Goal: Task Accomplishment & Management: Manage account settings

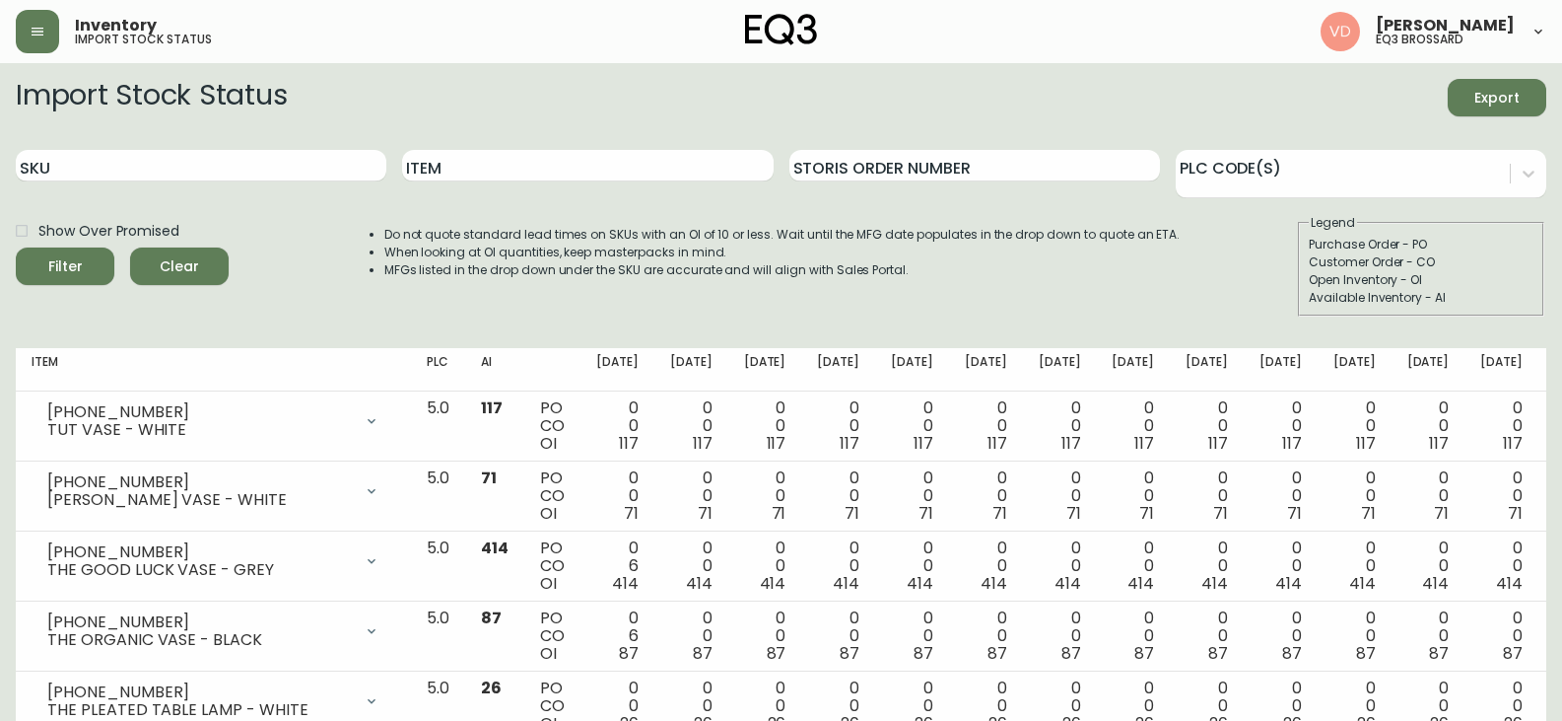
click at [45, 20] on button "button" at bounding box center [37, 31] width 43 height 43
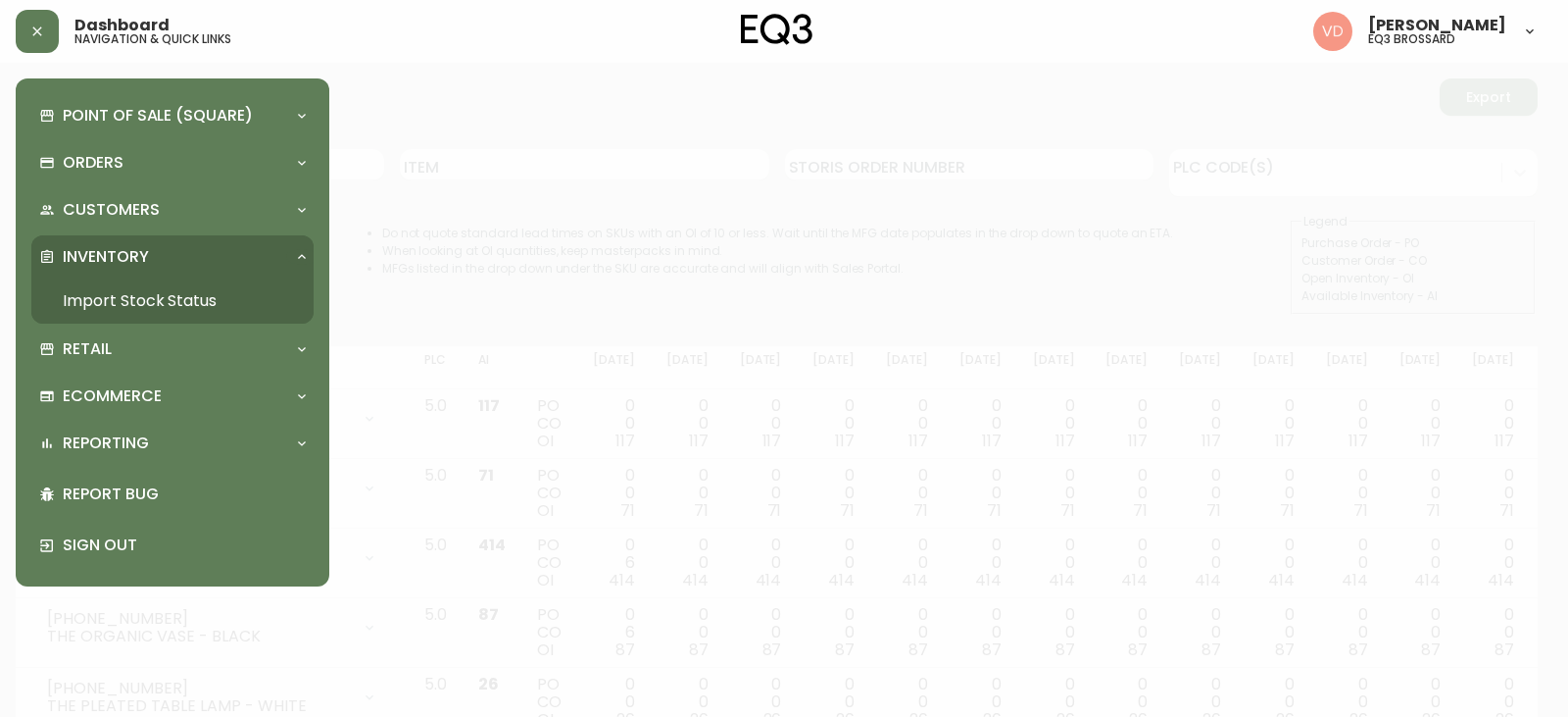
click at [157, 241] on div "Inventory" at bounding box center [173, 257] width 282 height 43
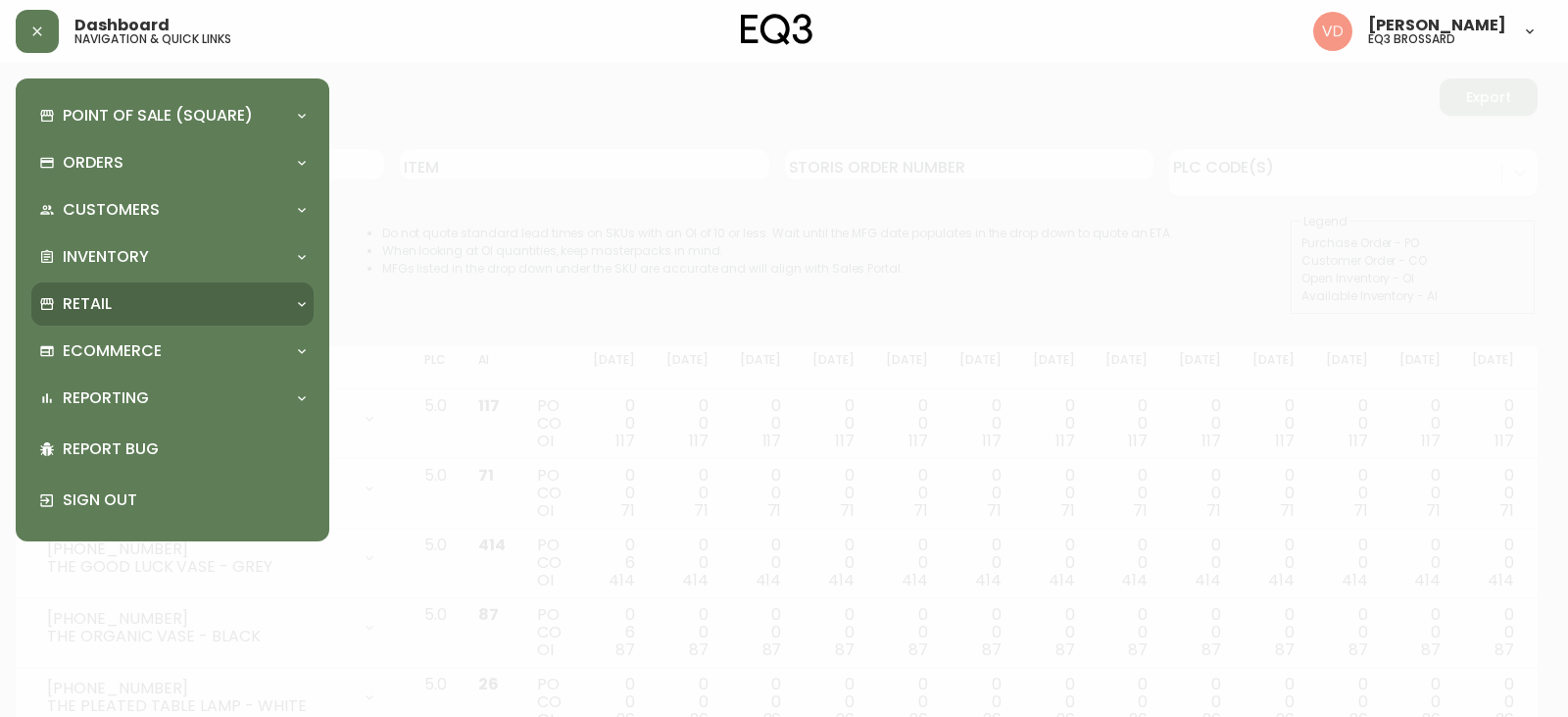
click at [148, 302] on div "Retail" at bounding box center [162, 304] width 247 height 22
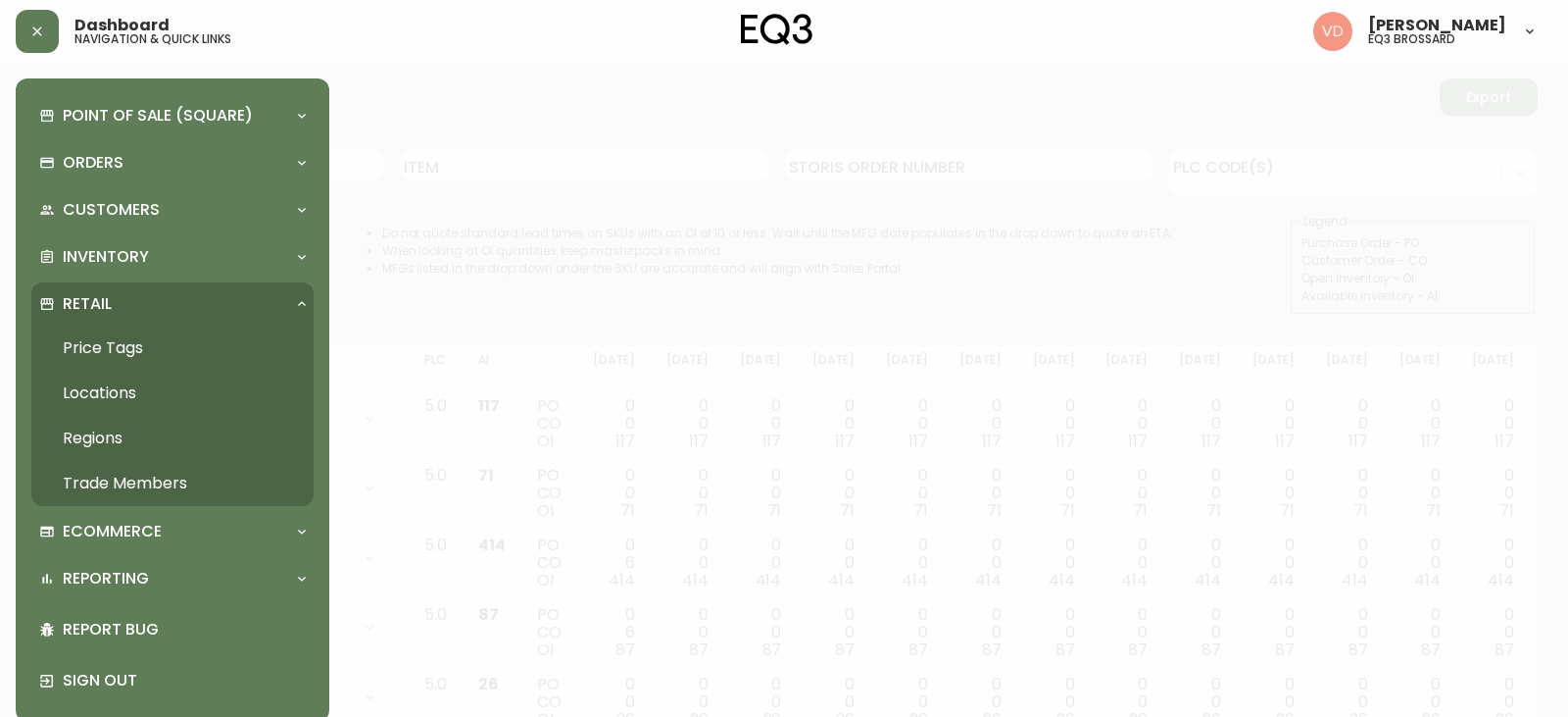
click at [143, 485] on link "Trade Members" at bounding box center [173, 482] width 282 height 45
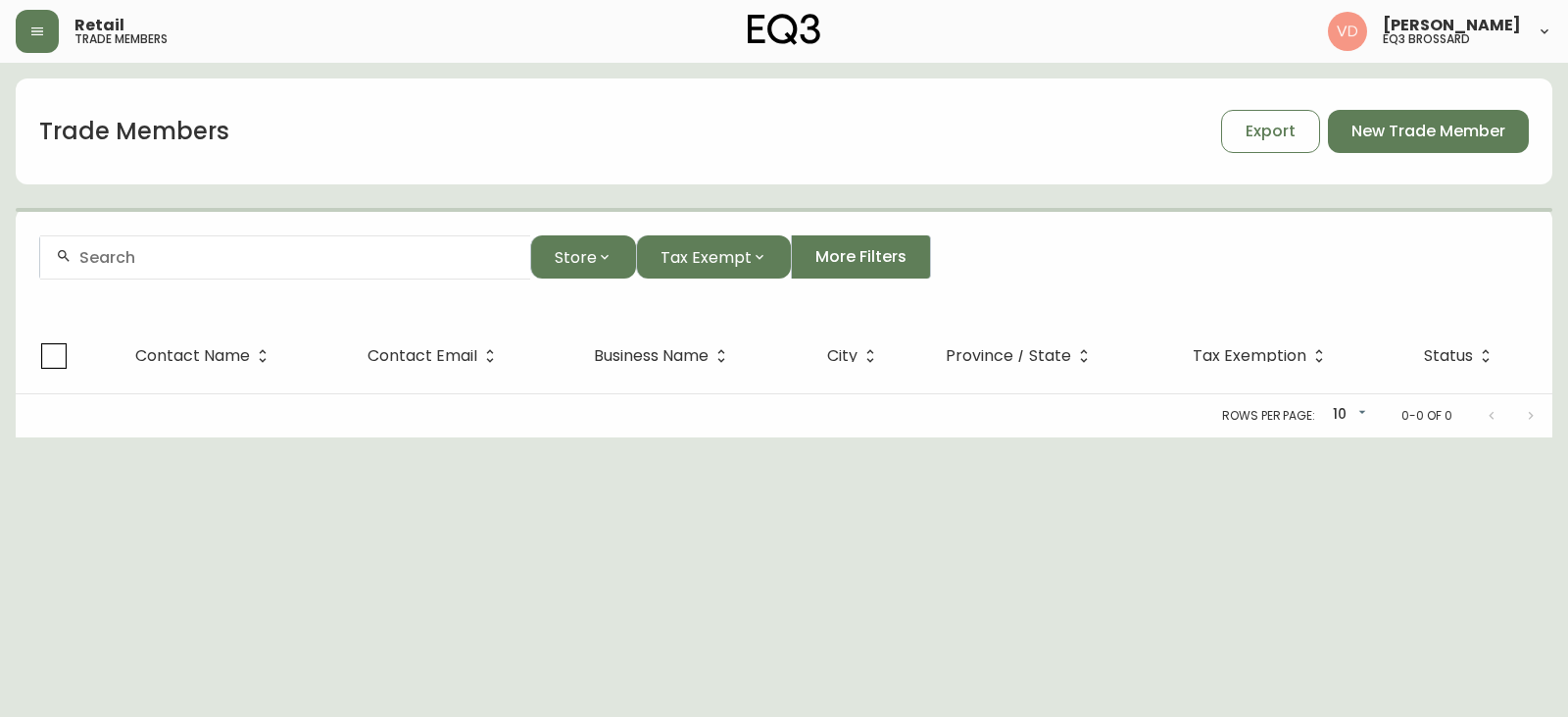
click at [222, 277] on div at bounding box center [284, 258] width 490 height 44
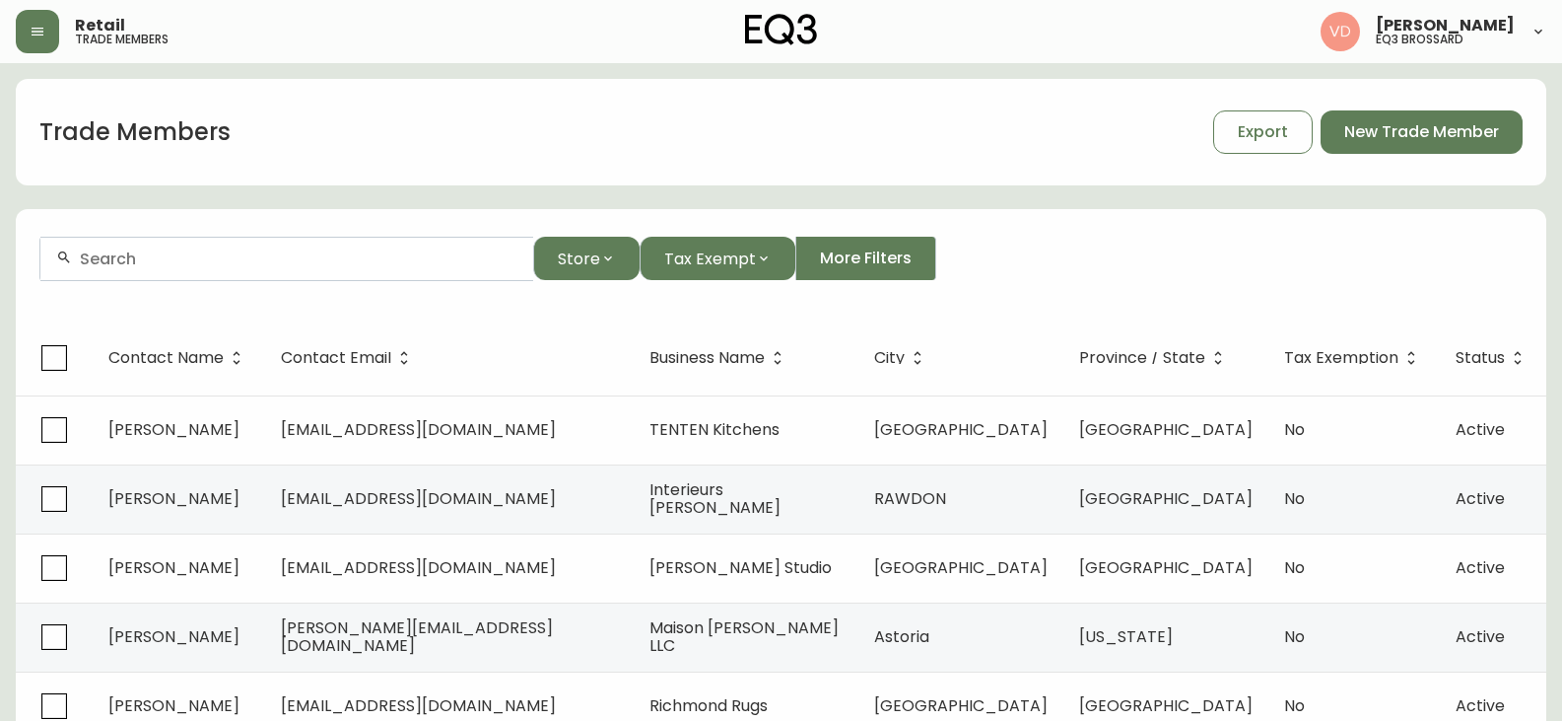
paste input "jgdesigninterieur"
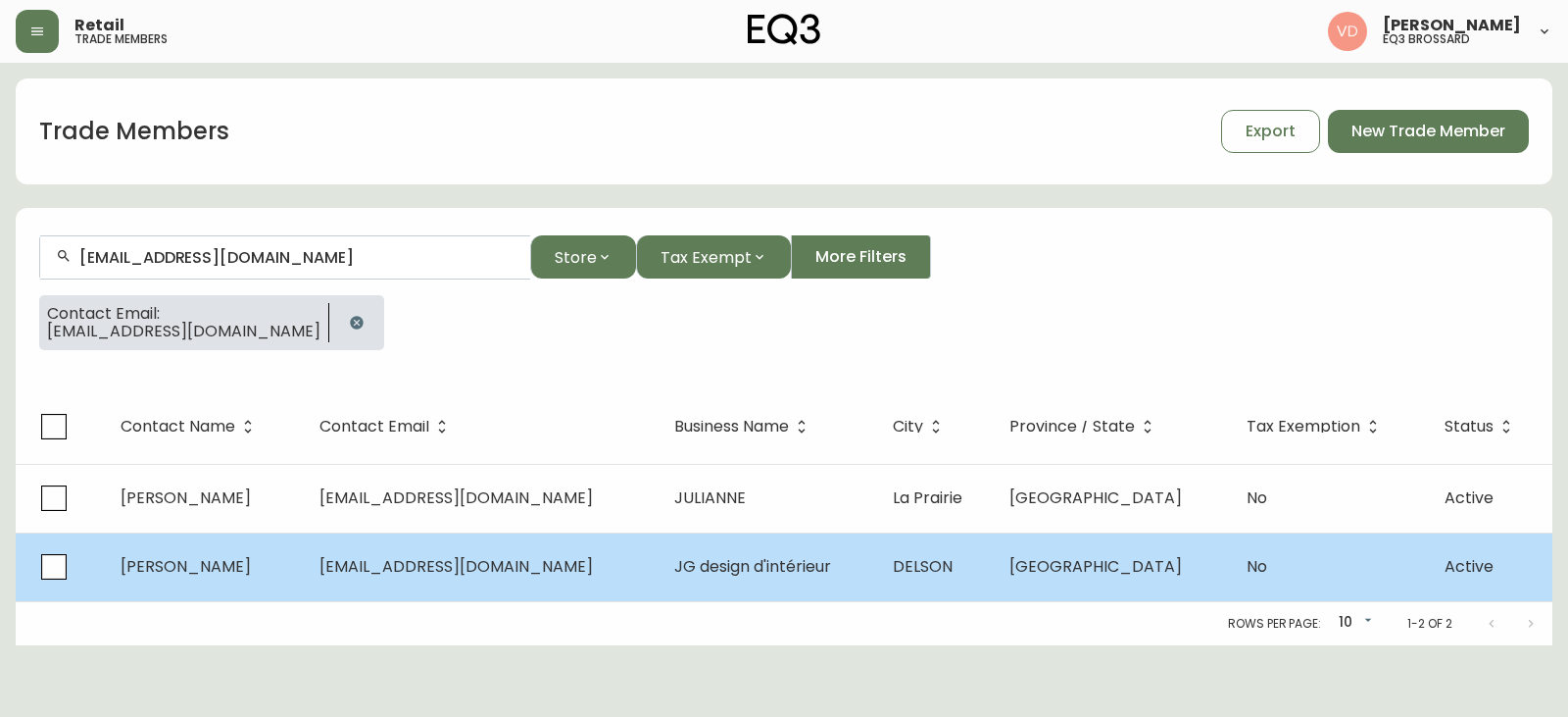
type input "[EMAIL_ADDRESS][DOMAIN_NAME]"
click at [940, 592] on td "DELSON" at bounding box center [936, 566] width 117 height 69
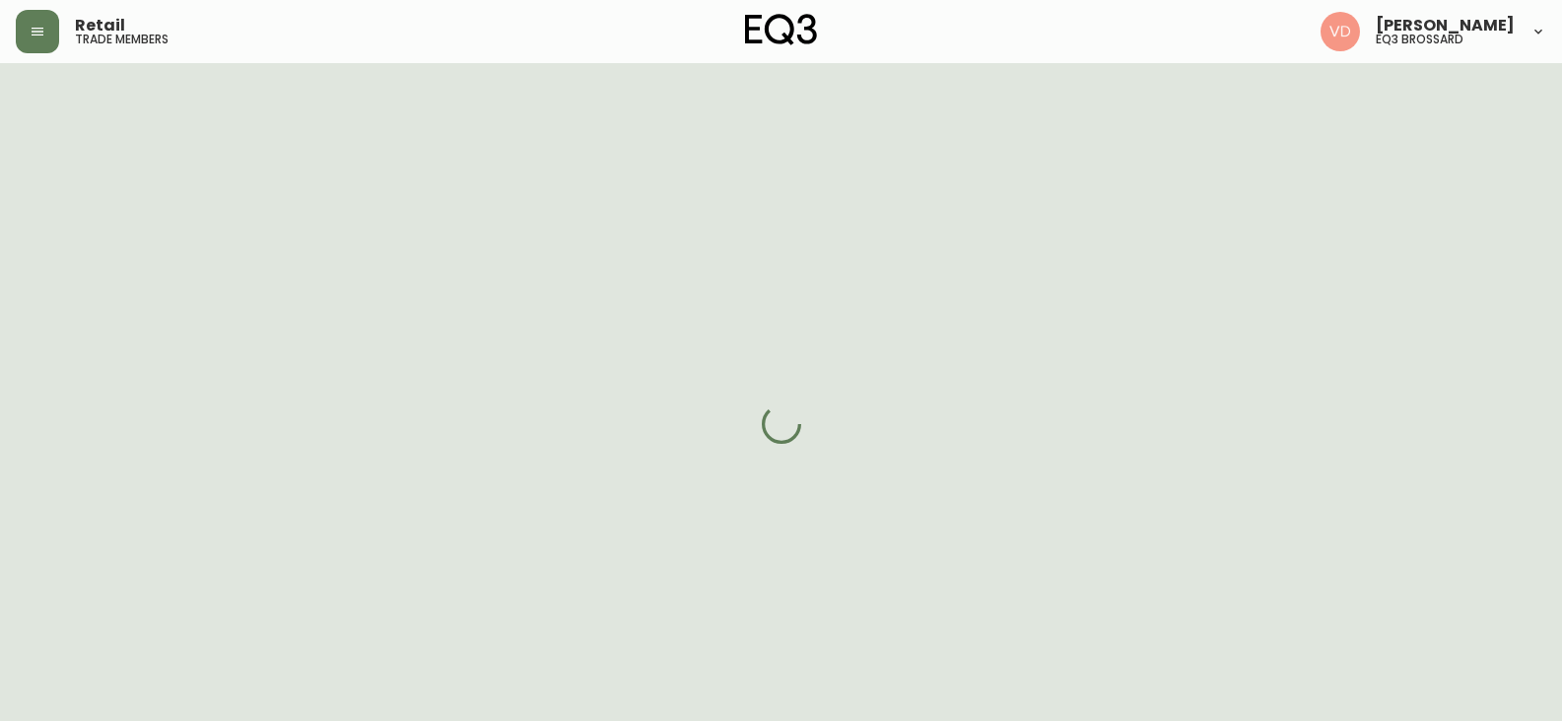
select select "QC"
select select "CA"
select select "CA_FR"
select select "Other"
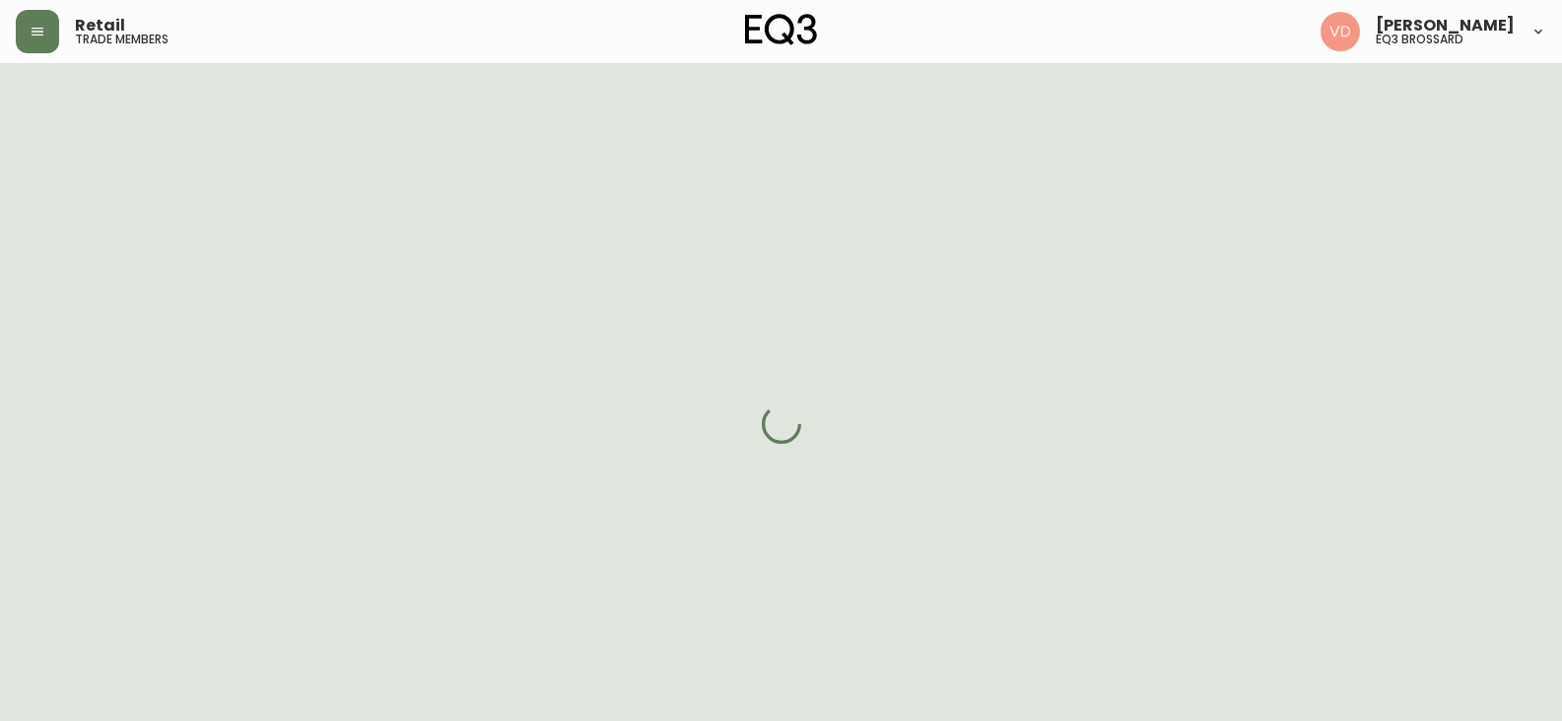
select select "cjw10z96u00fa6gs0941re9ze"
select select "false"
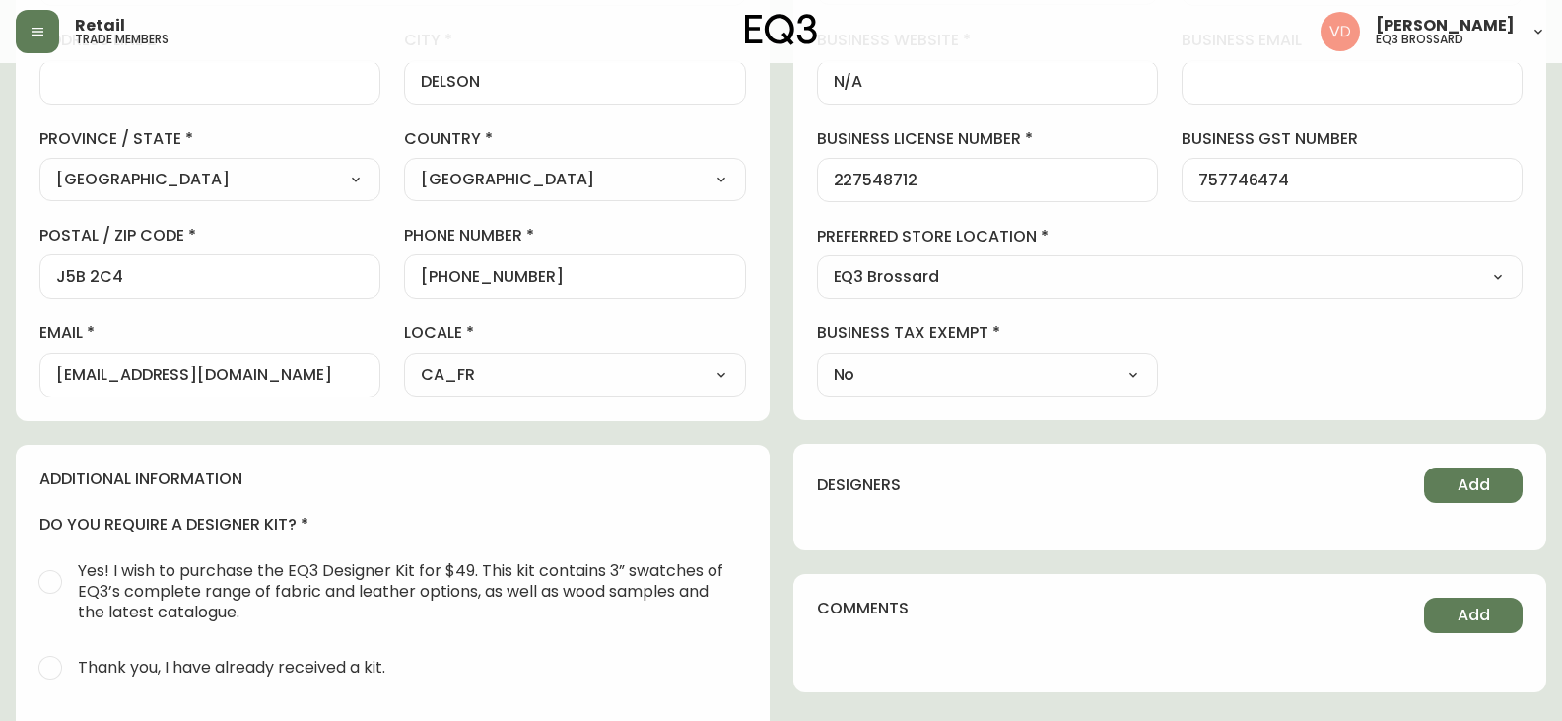
scroll to position [296, 0]
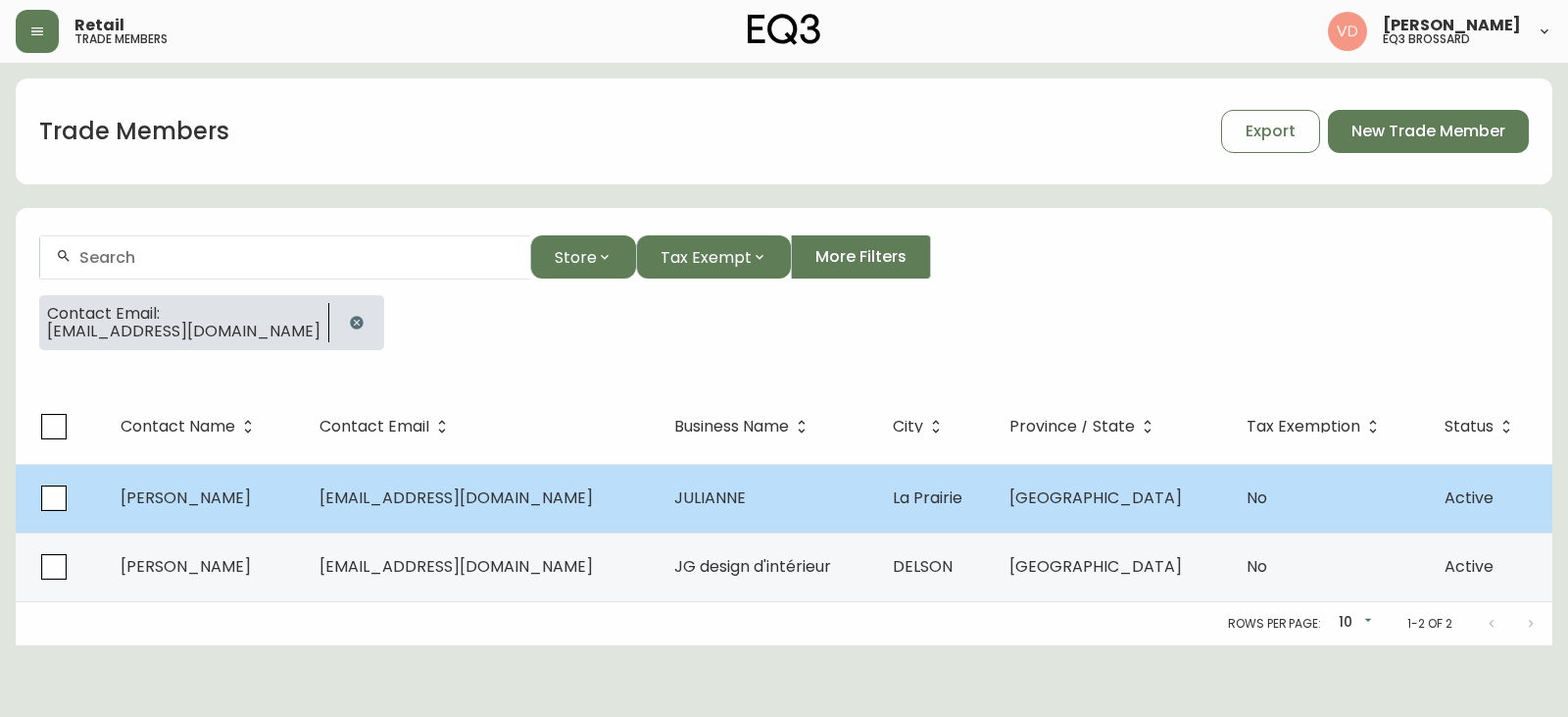
click at [675, 507] on span "JULIANNE" at bounding box center [710, 497] width 72 height 23
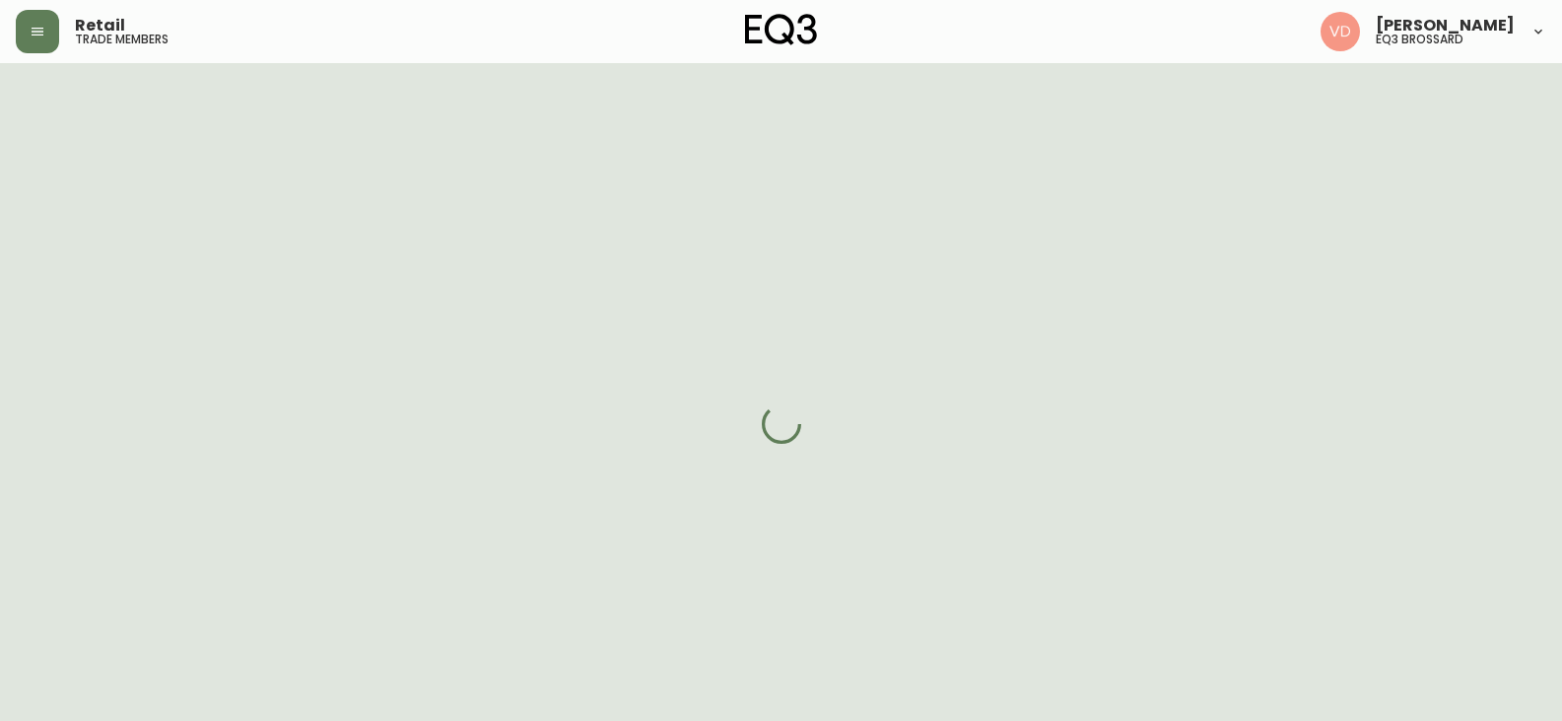
select select "QC"
select select "CA"
select select "CA_FR"
select select "Other"
select select "cjw10z96u00fa6gs0941re9ze"
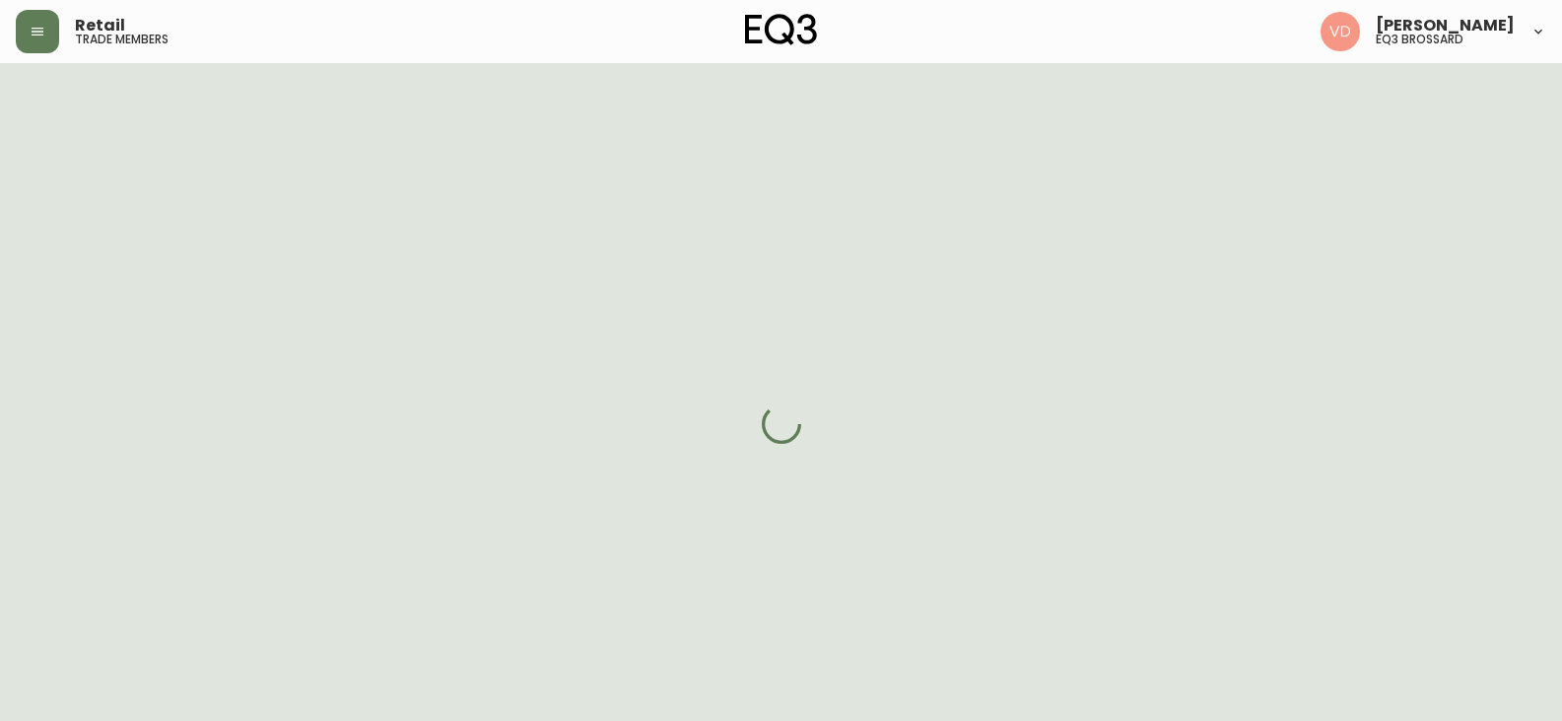
select select "false"
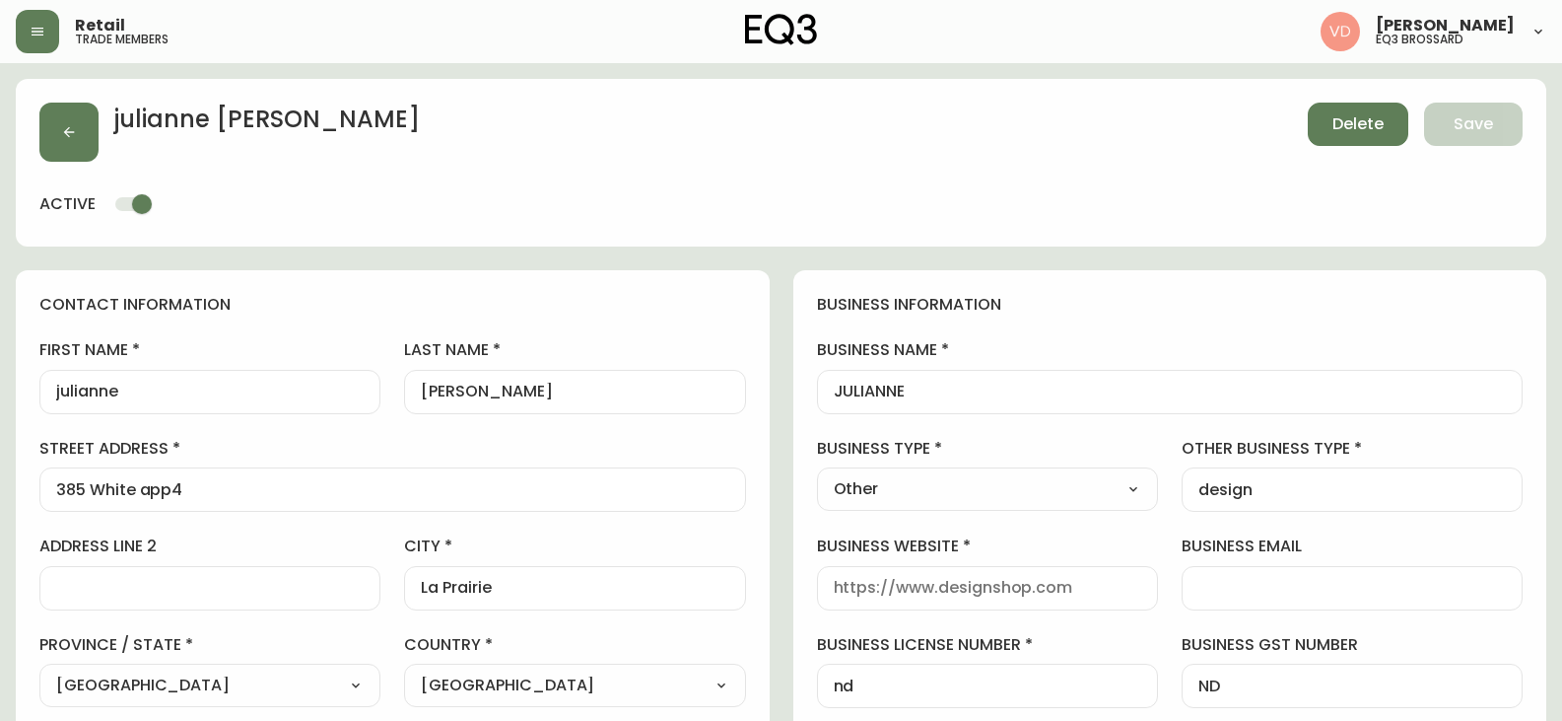
click at [1353, 136] on button "Delete" at bounding box center [1358, 124] width 101 height 43
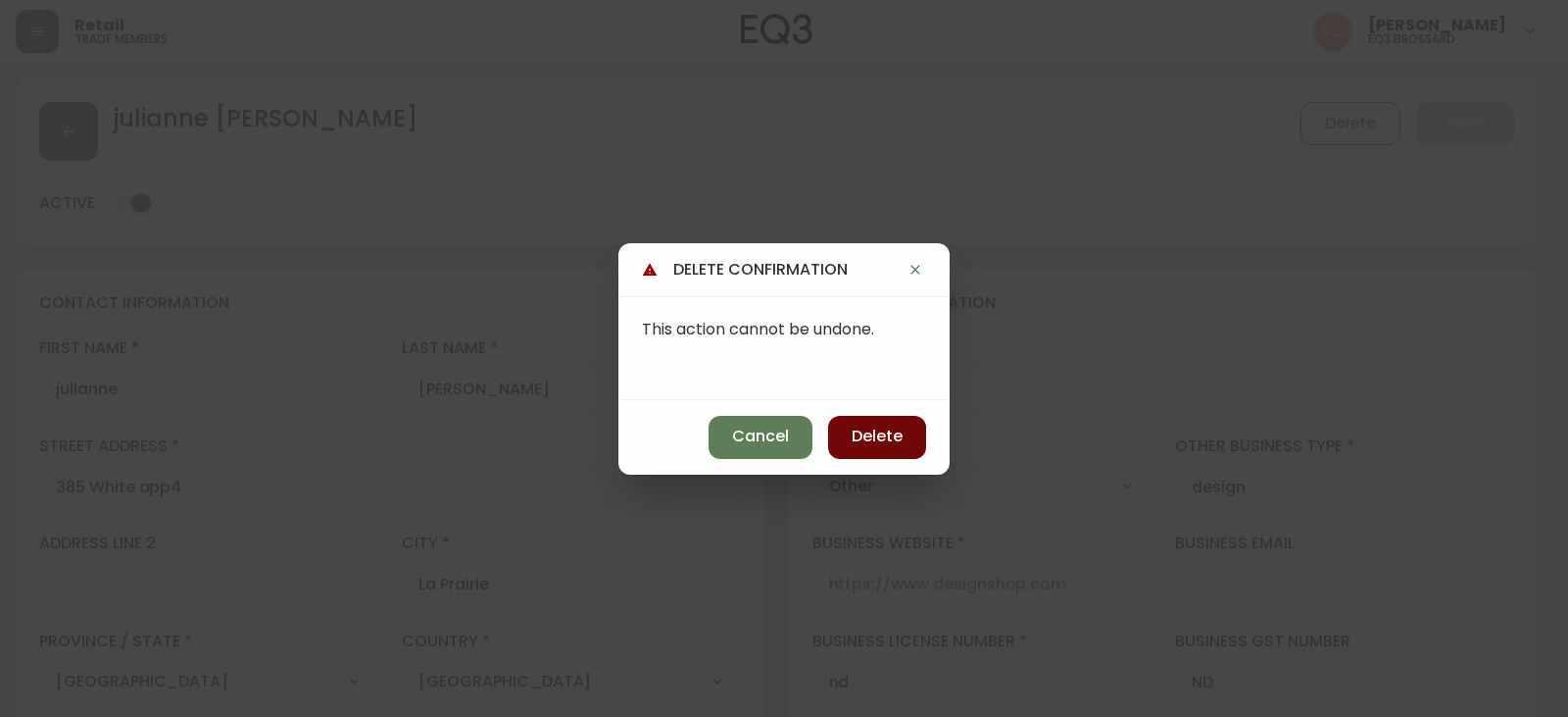
click at [883, 439] on span "Delete" at bounding box center [877, 437] width 51 height 22
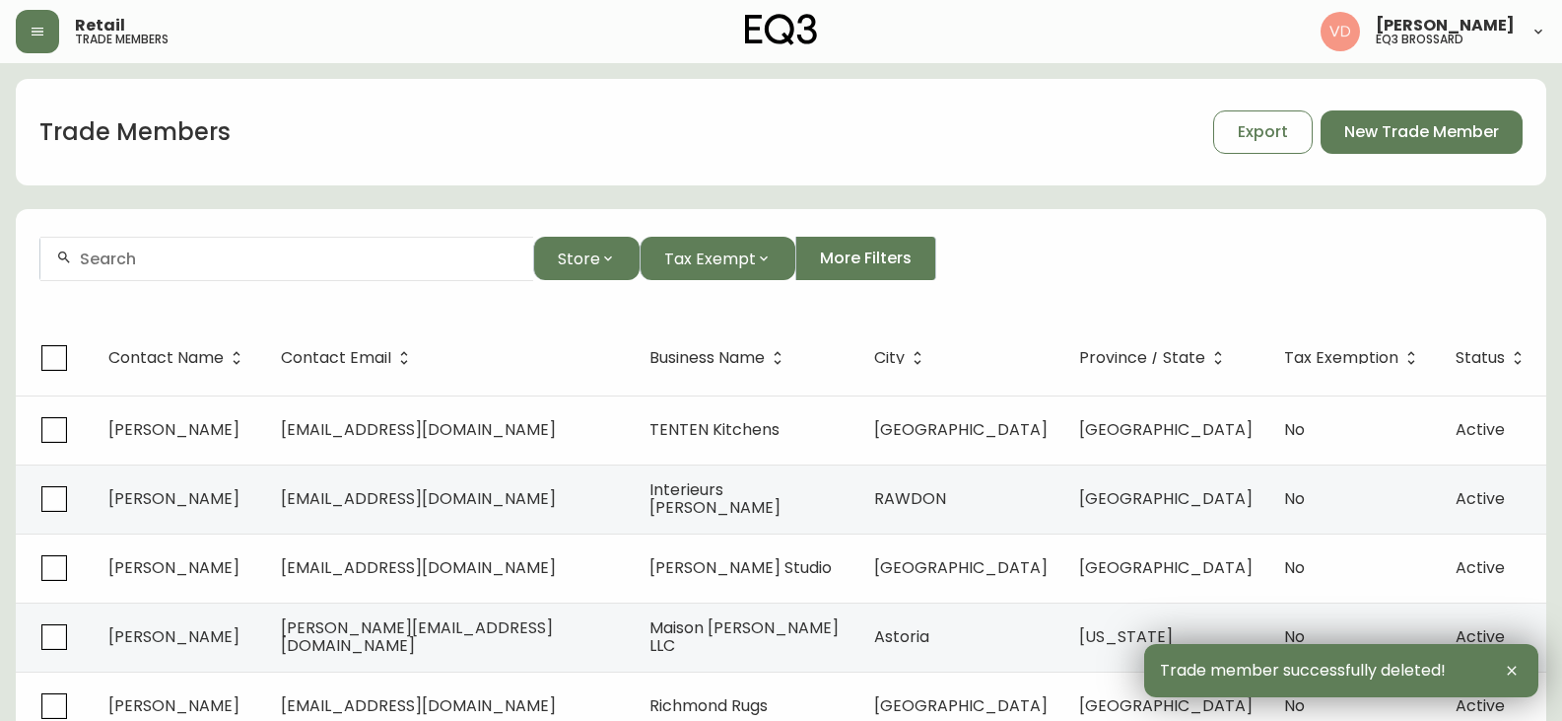
click at [305, 273] on div at bounding box center [286, 259] width 493 height 44
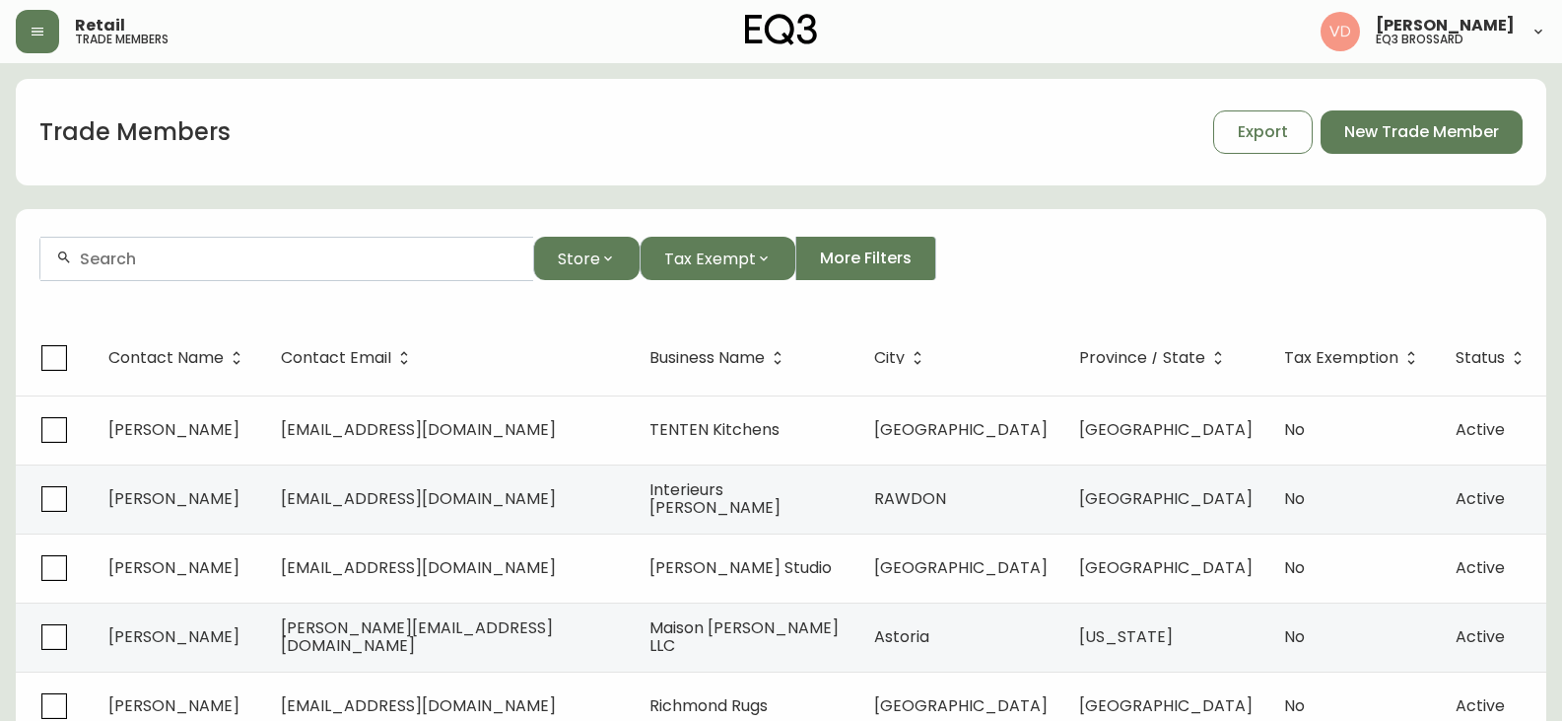
paste input "jgdesigninterieur"
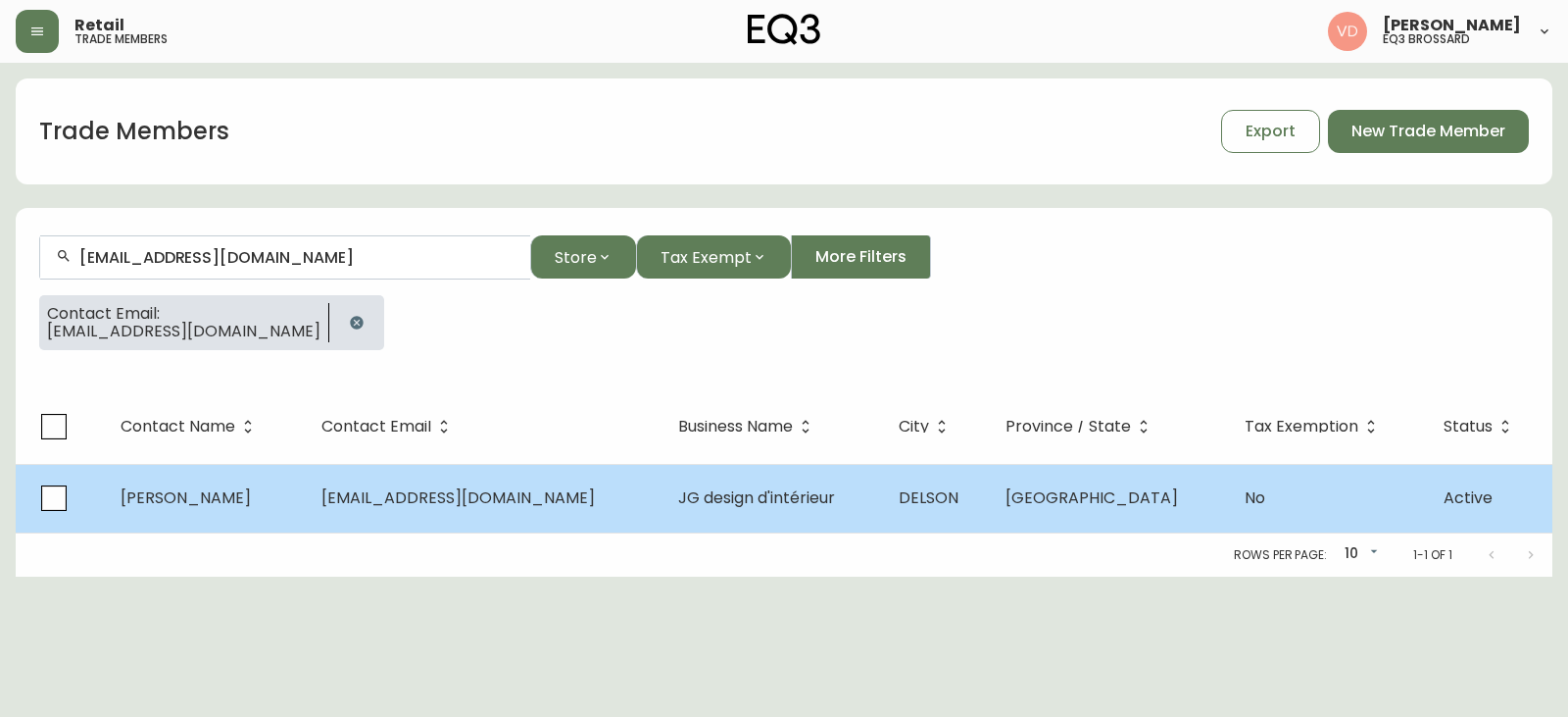
type input "[EMAIL_ADDRESS][DOMAIN_NAME]"
click at [997, 519] on td "[GEOGRAPHIC_DATA]" at bounding box center [1110, 497] width 240 height 69
select select "QC"
select select "CA"
select select "CA_FR"
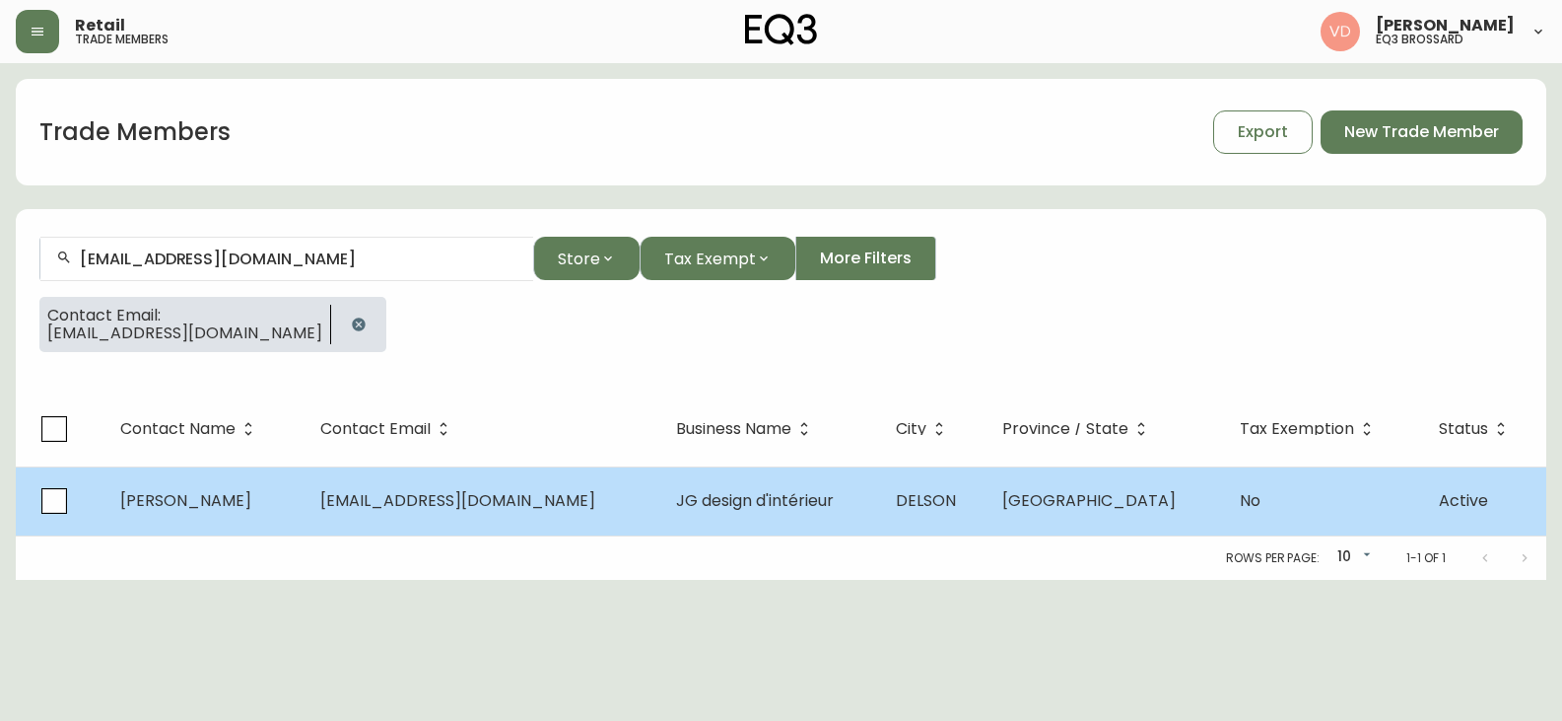
select select "Other"
select select "cjw10z96u00fa6gs0941re9ze"
select select "false"
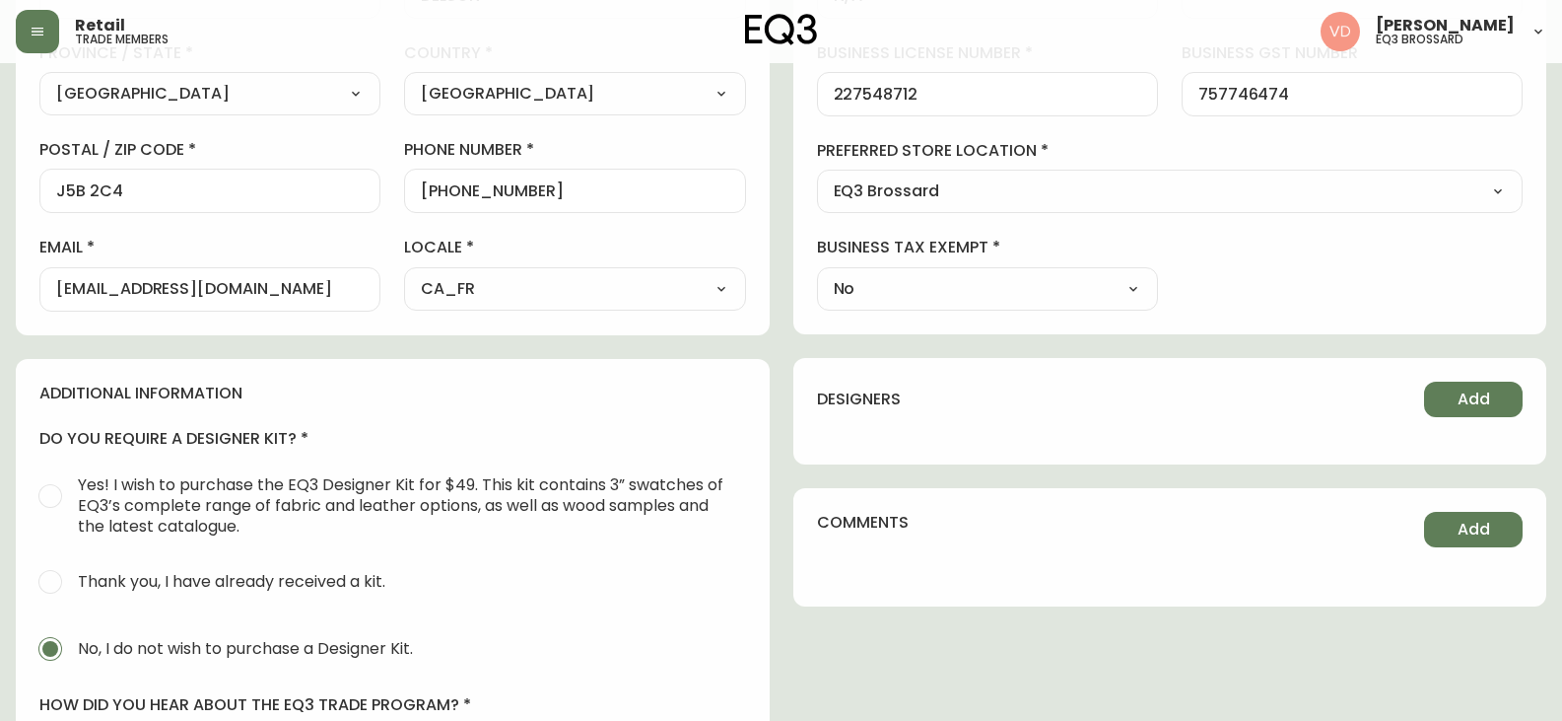
scroll to position [296, 0]
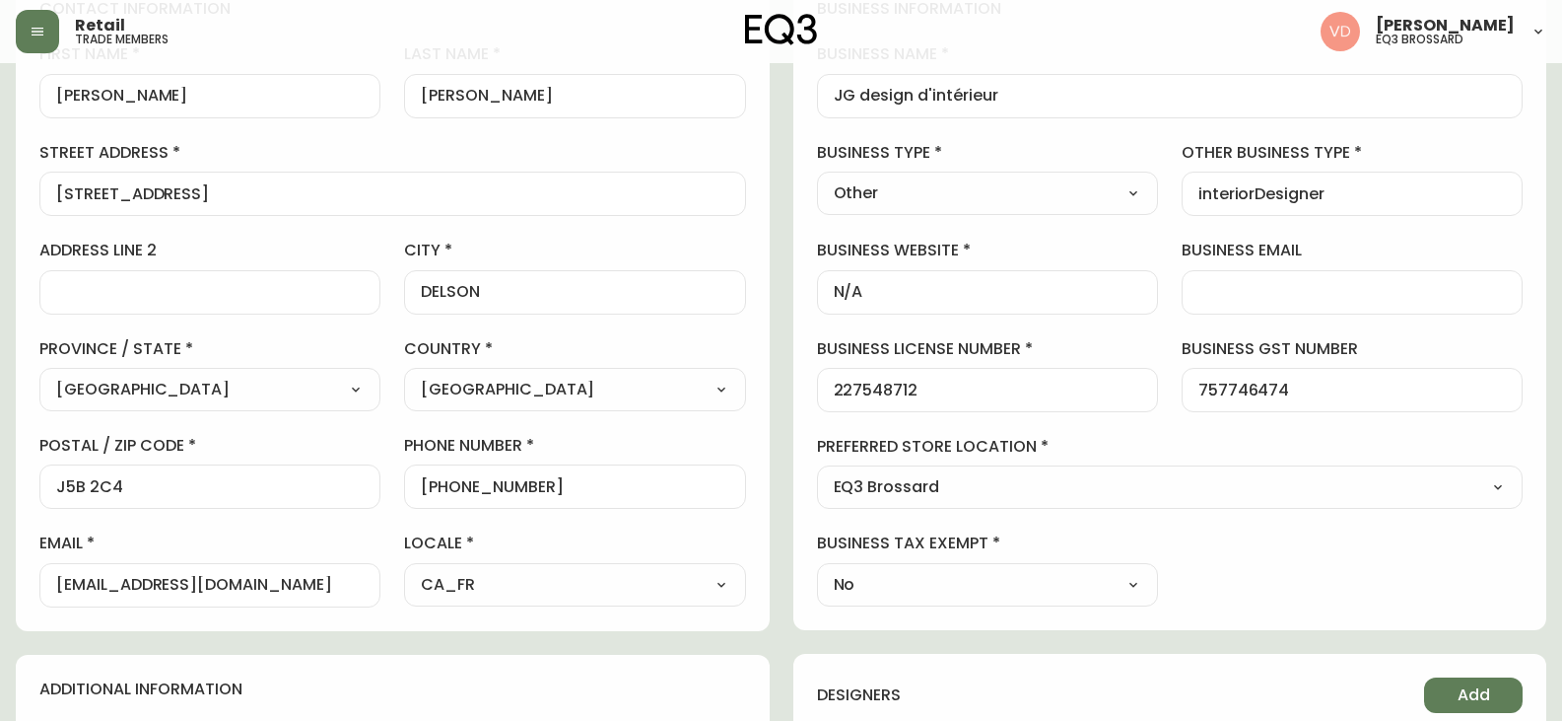
drag, startPoint x: 0, startPoint y: 233, endPoint x: 18, endPoint y: 195, distance: 41.5
click at [0, 233] on main "[PERSON_NAME] Delete Save active contact information first name [PERSON_NAME] l…" at bounding box center [781, 564] width 1562 height 1595
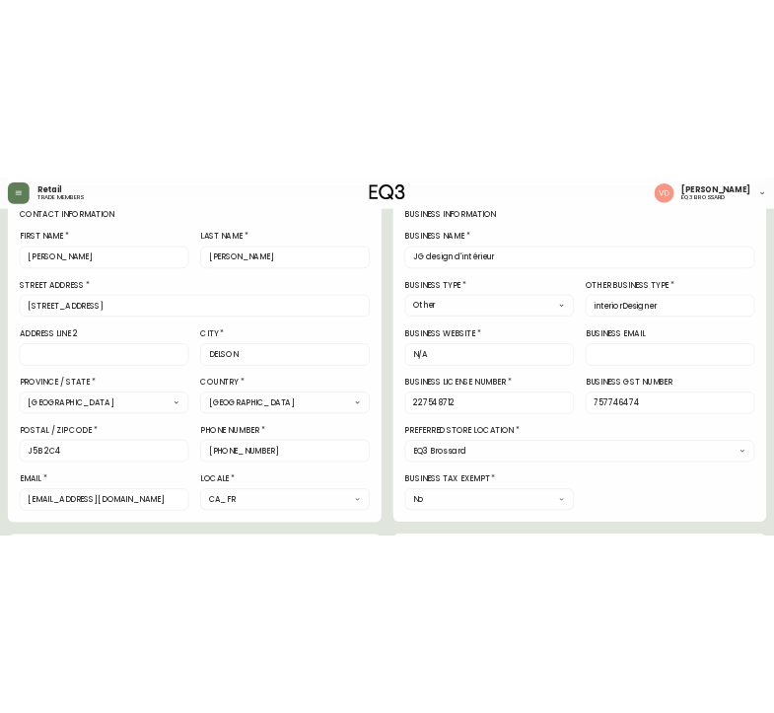
scroll to position [197, 0]
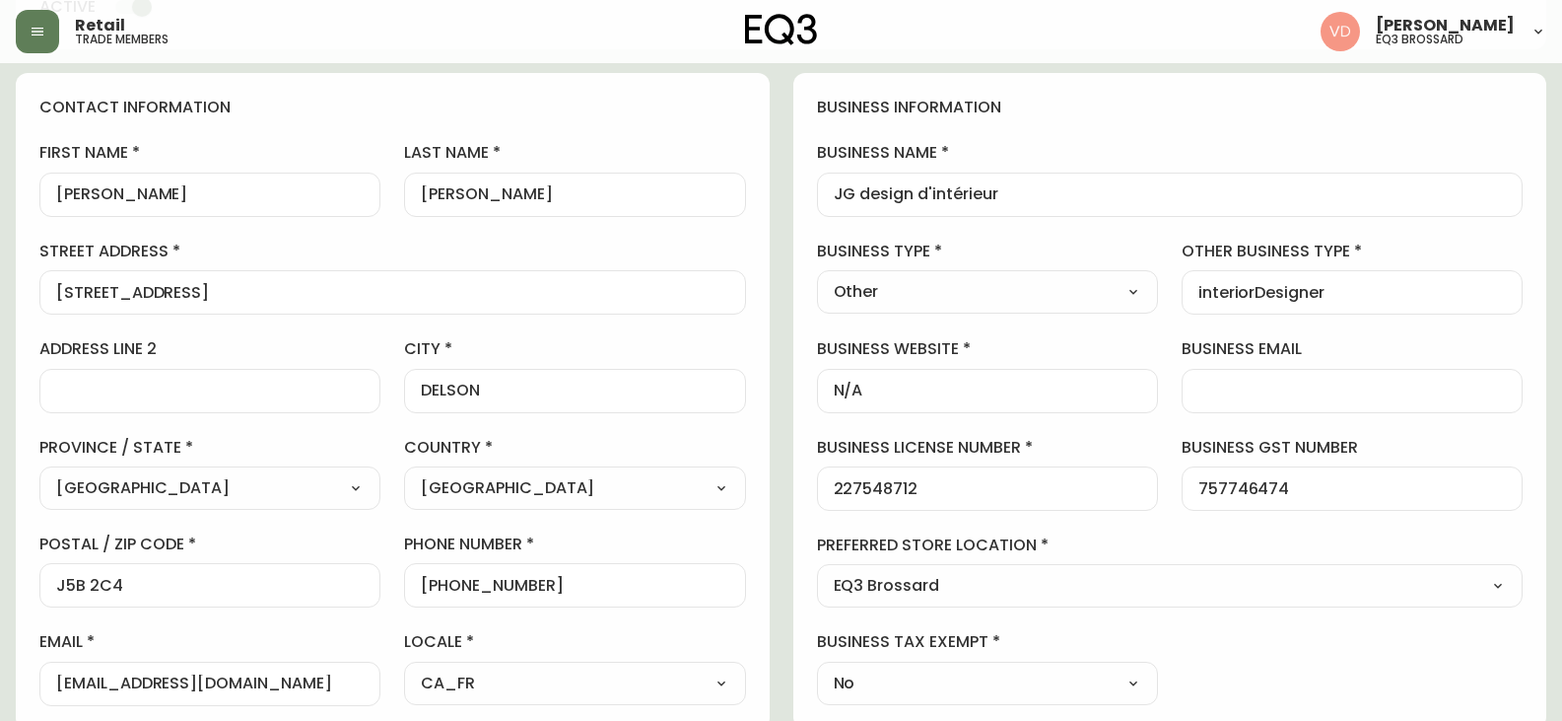
click at [197, 258] on label "street address" at bounding box center [392, 252] width 707 height 22
click at [197, 283] on input "[STREET_ADDRESS]" at bounding box center [392, 292] width 673 height 19
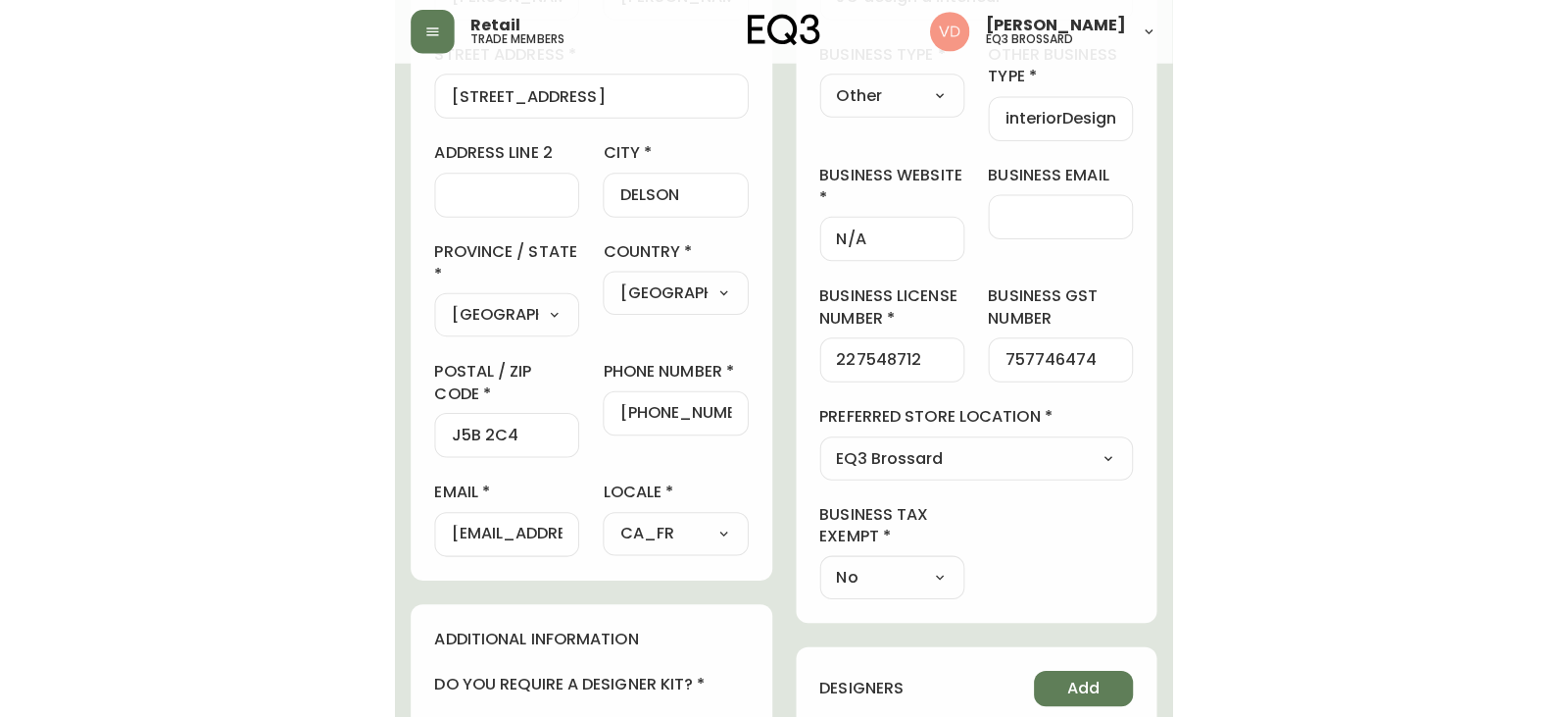
scroll to position [294, 0]
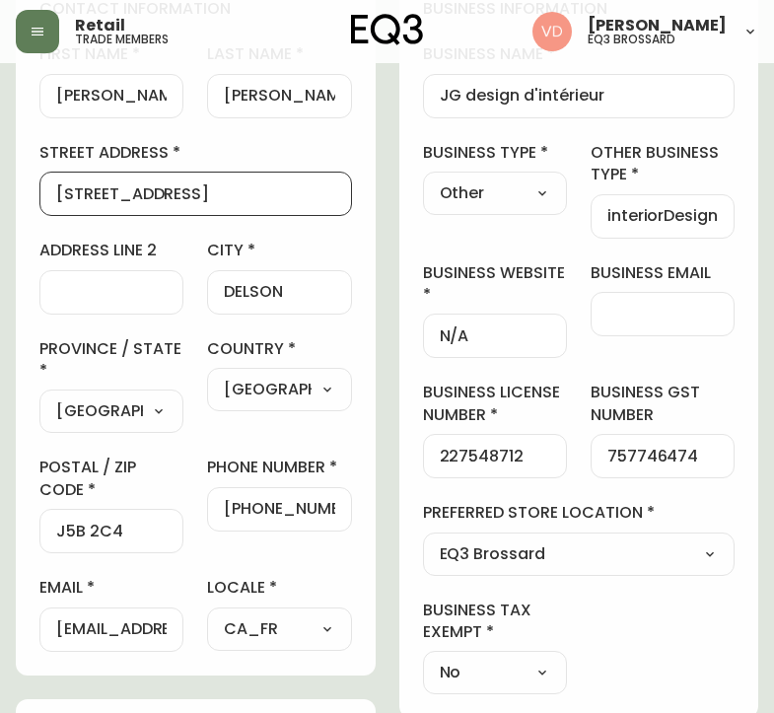
drag, startPoint x: 206, startPoint y: 191, endPoint x: -1, endPoint y: 168, distance: 208.4
click at [0, 168] on html "Retail trade members [PERSON_NAME] eq3 [PERSON_NAME] [PERSON_NAME] Delete Save …" at bounding box center [387, 607] width 774 height 1807
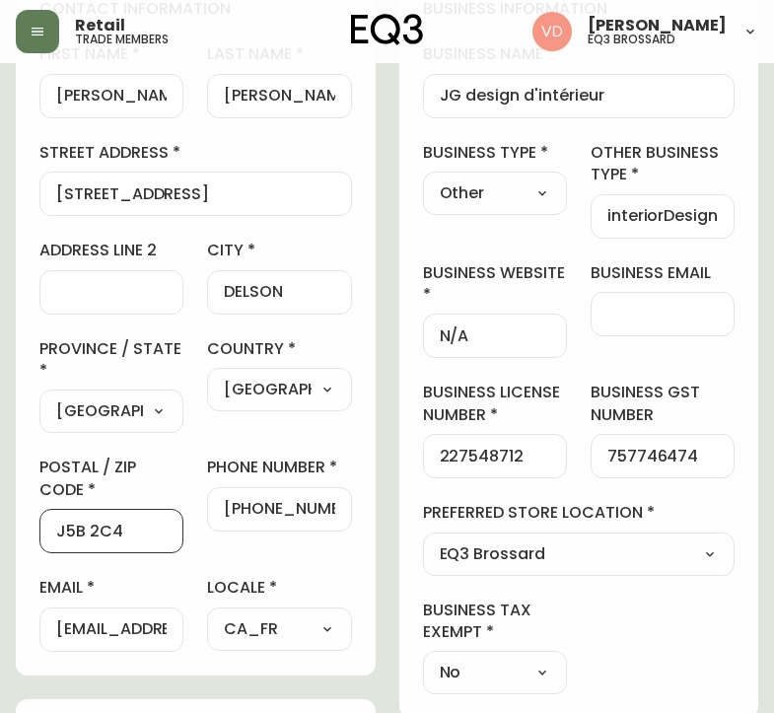
drag, startPoint x: 150, startPoint y: 535, endPoint x: -1, endPoint y: 516, distance: 152.1
click at [0, 516] on html "Retail trade members [PERSON_NAME] eq3 [PERSON_NAME] [PERSON_NAME] Delete Save …" at bounding box center [387, 607] width 774 height 1807
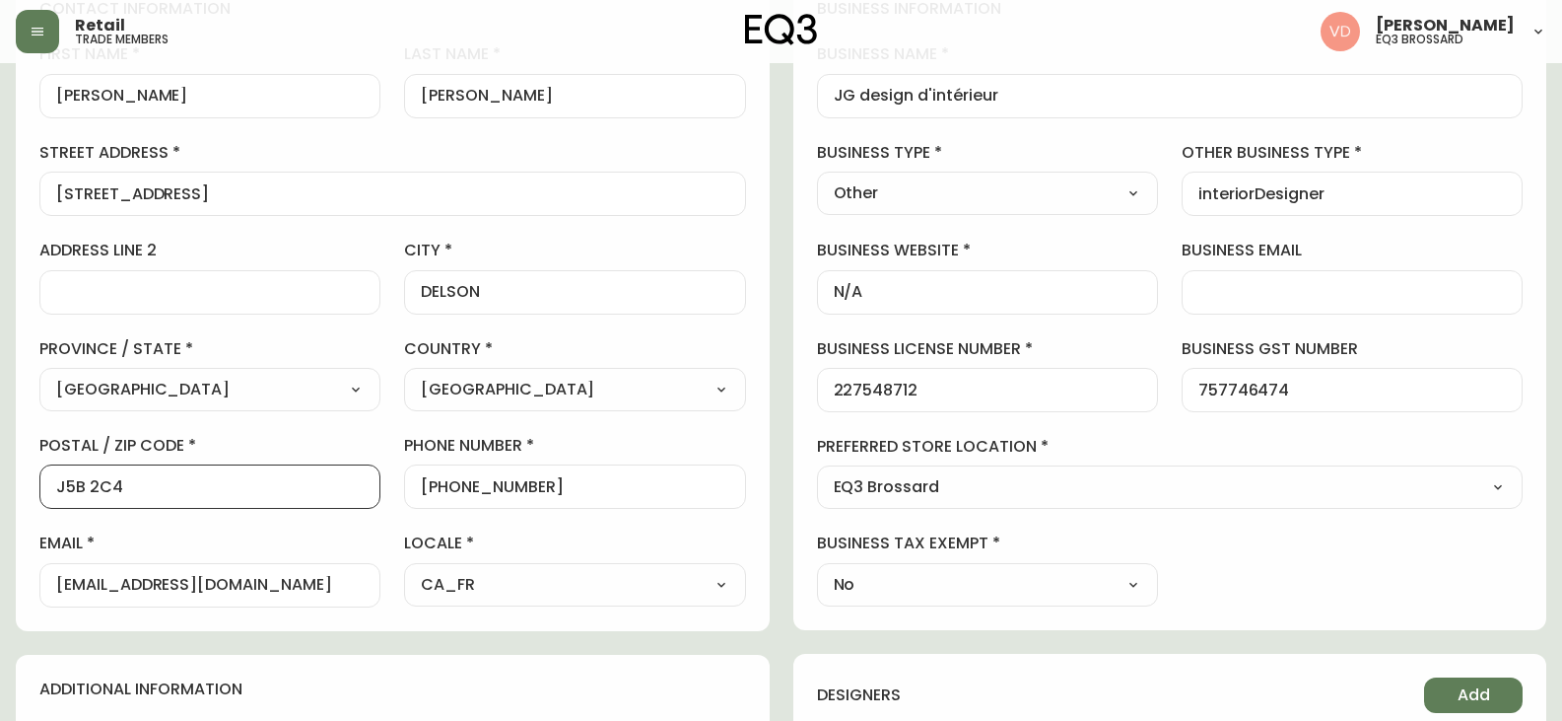
click at [1207, 448] on label "preferred store location" at bounding box center [1170, 447] width 707 height 22
click at [56, 32] on button "button" at bounding box center [37, 31] width 43 height 43
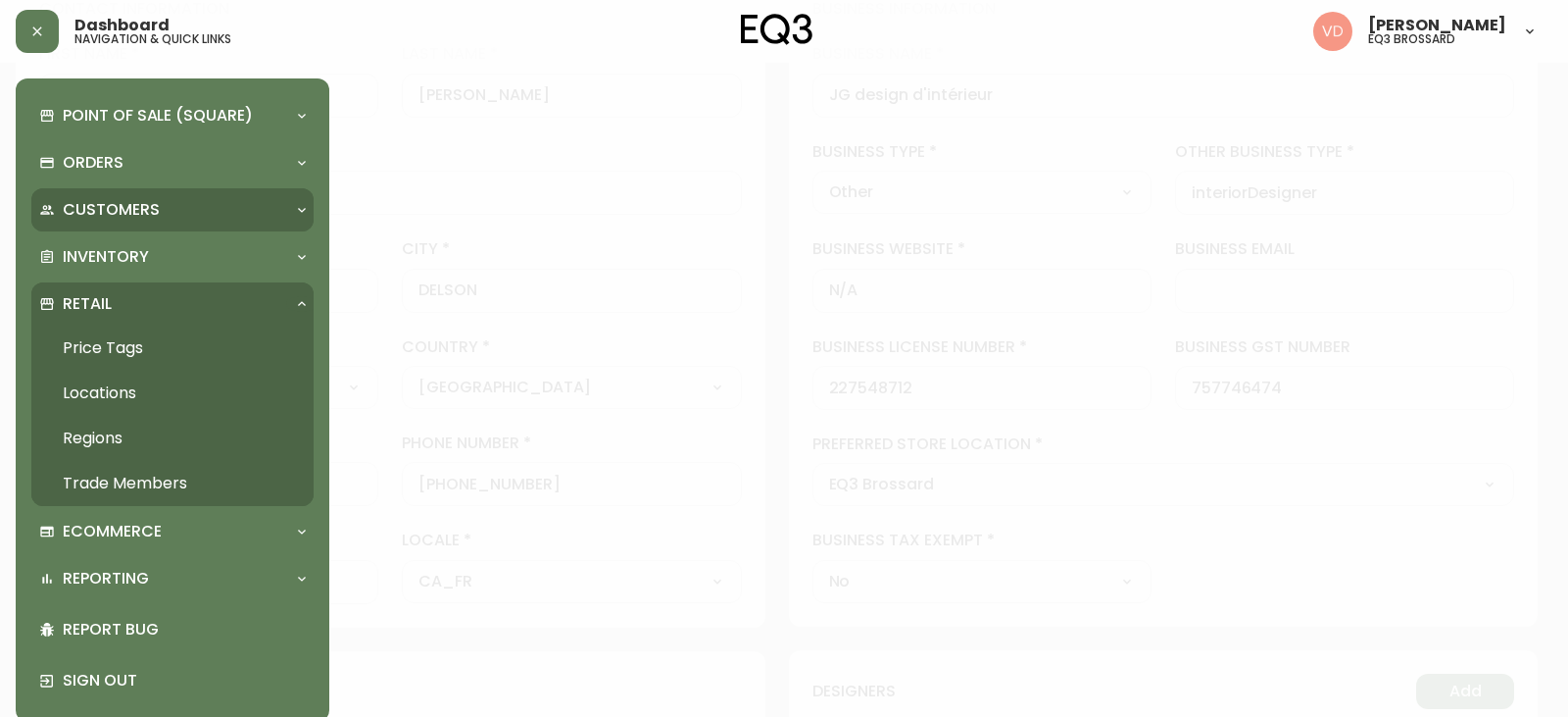
scroll to position [295, 0]
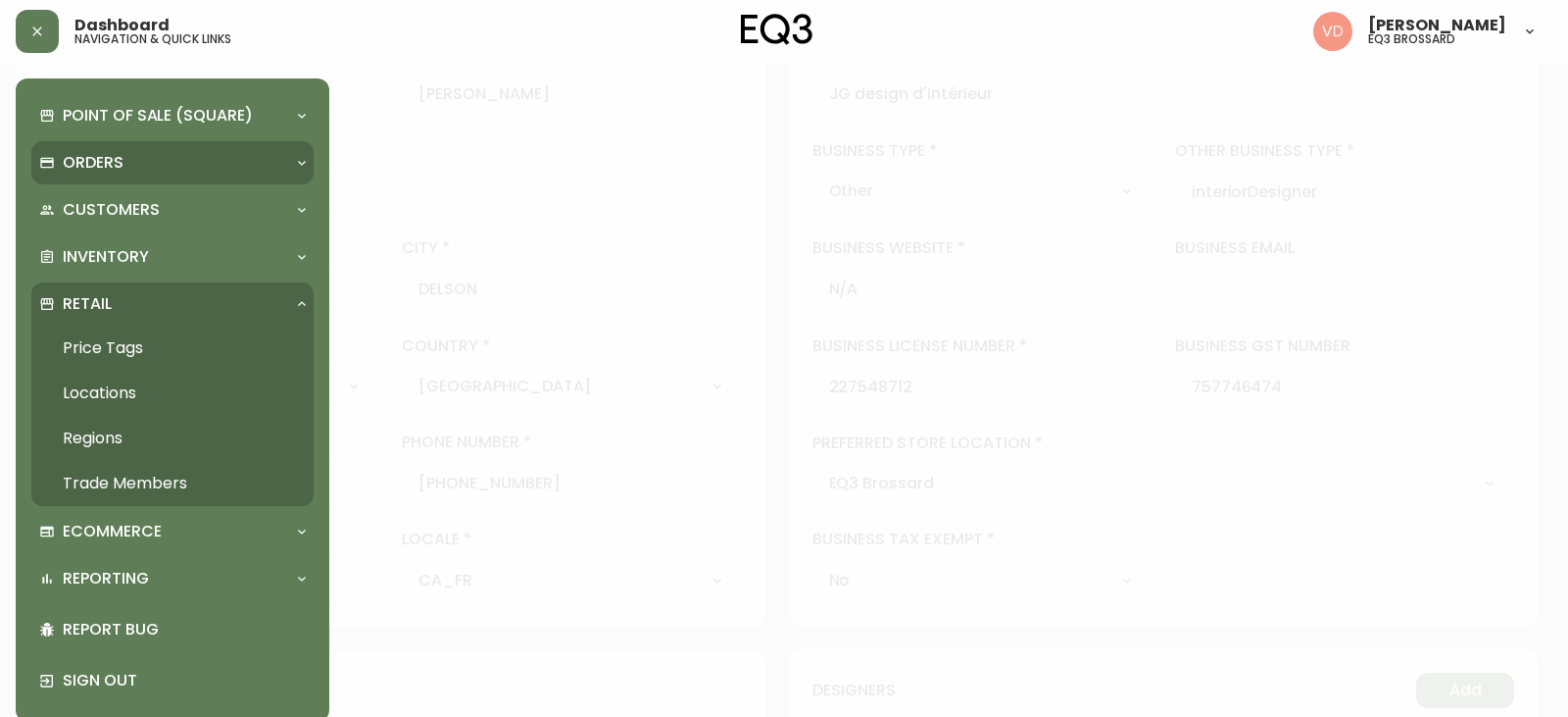
click at [106, 158] on p "Orders" at bounding box center [92, 163] width 61 height 22
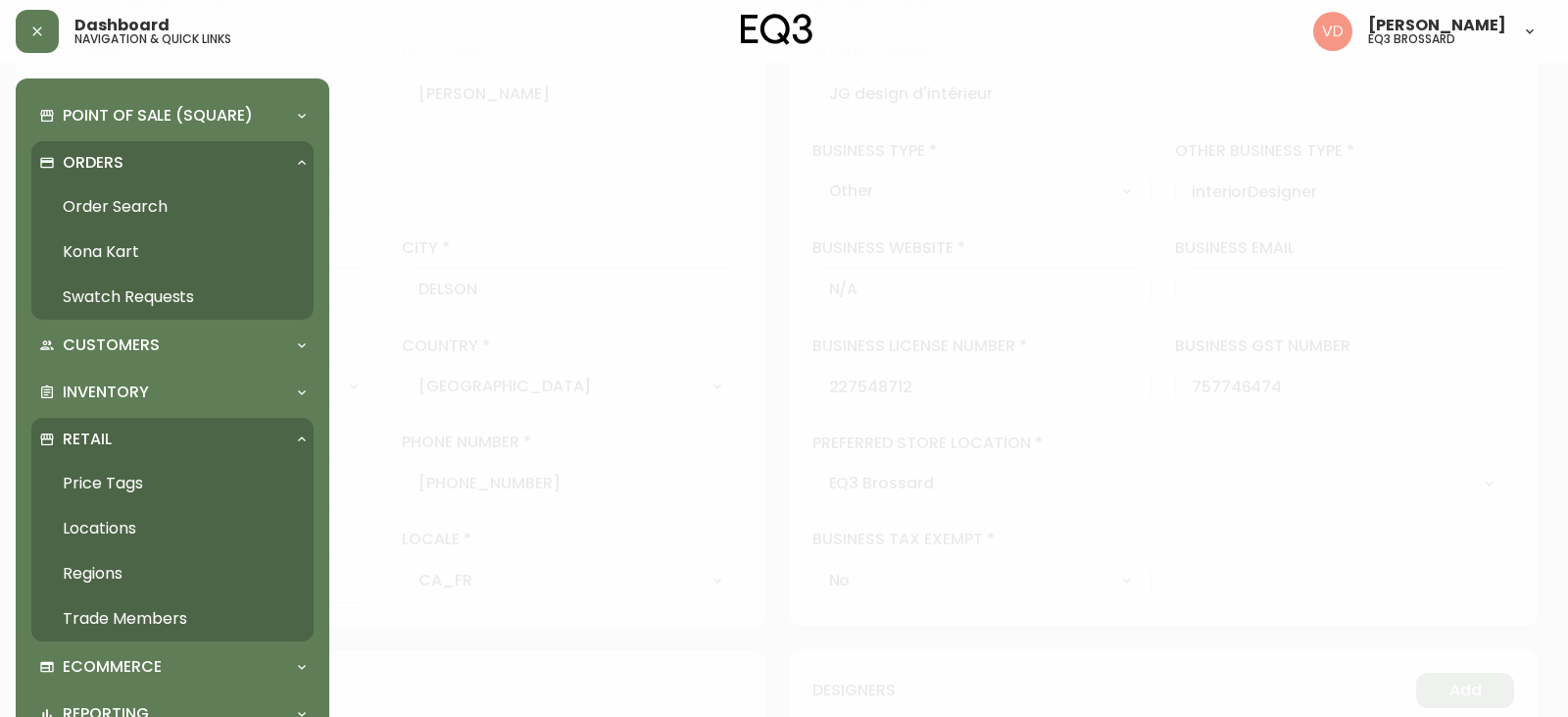
click at [106, 158] on p "Orders" at bounding box center [92, 163] width 61 height 22
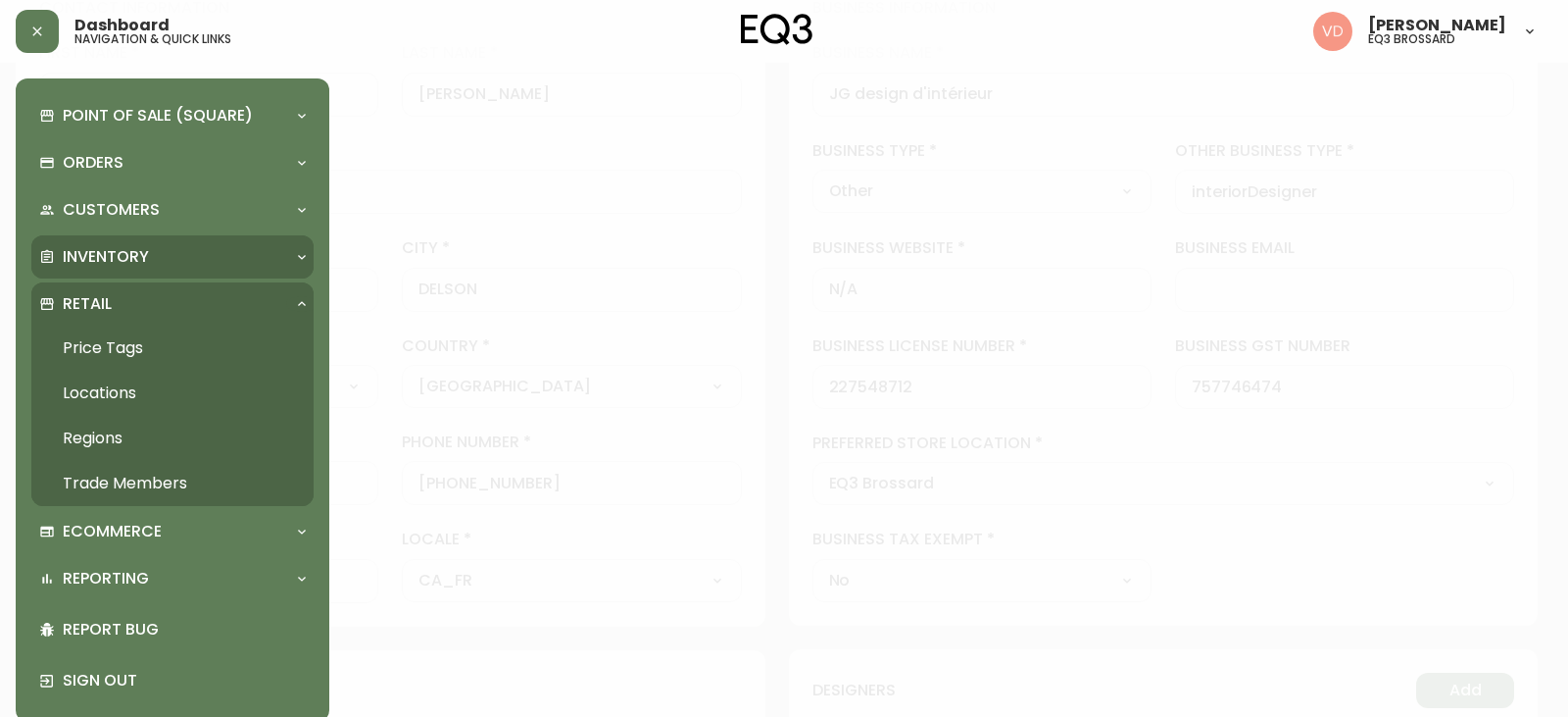
click at [130, 247] on p "Inventory" at bounding box center [105, 257] width 87 height 22
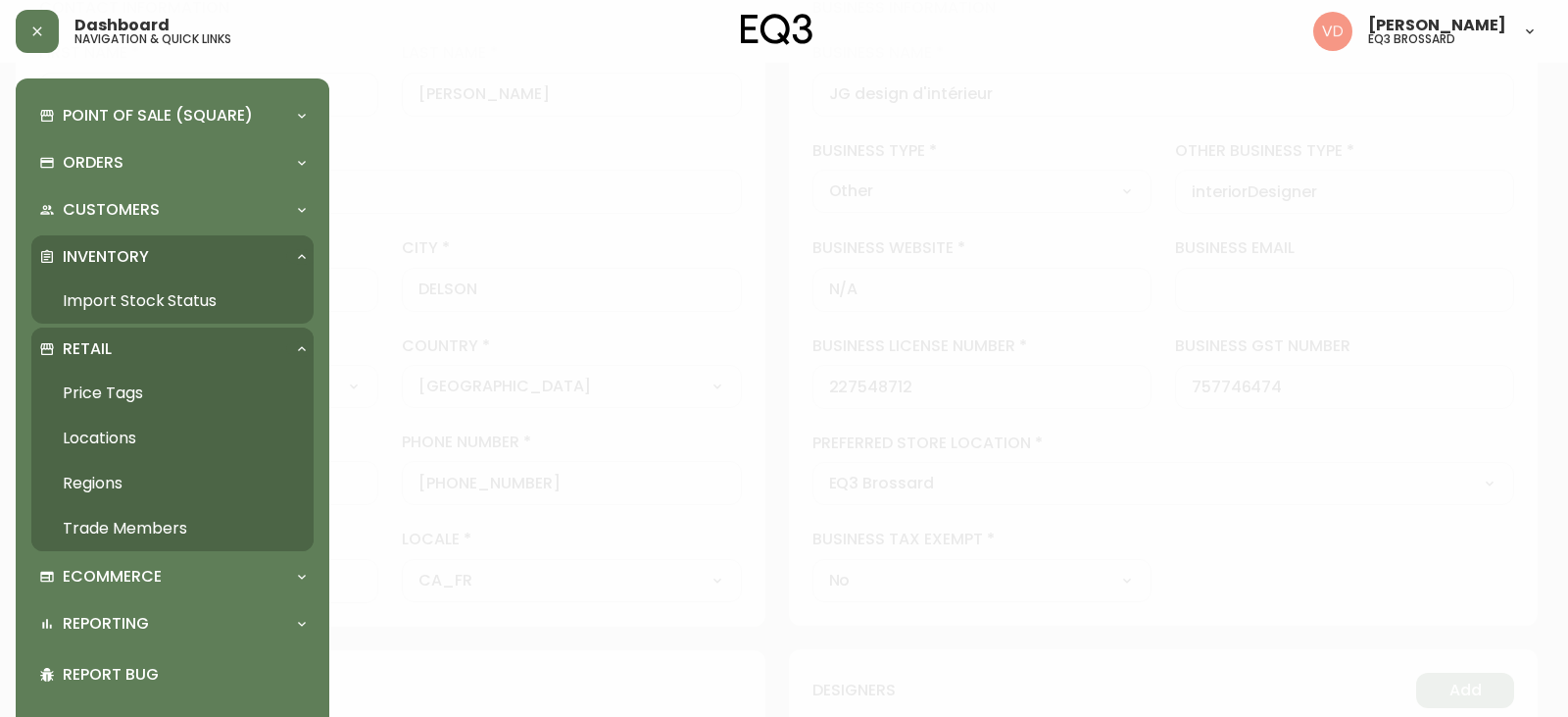
drag, startPoint x: 121, startPoint y: 296, endPoint x: 87, endPoint y: 11, distance: 287.0
click at [122, 296] on link "Import Stock Status" at bounding box center [173, 300] width 282 height 45
